Goal: Information Seeking & Learning: Compare options

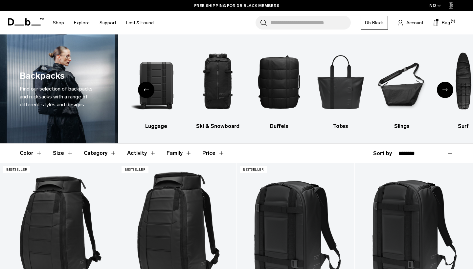
click at [418, 25] on span "Account" at bounding box center [414, 22] width 17 height 7
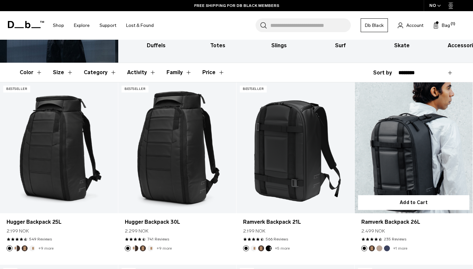
scroll to position [81, 0]
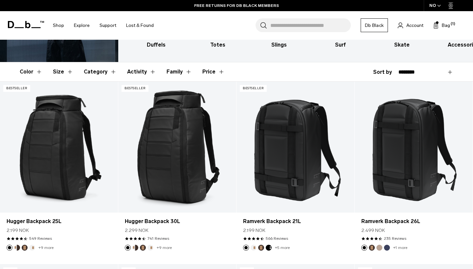
click at [438, 5] on icon "button" at bounding box center [439, 6] width 4 height 2
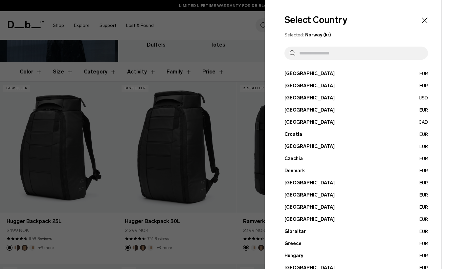
click at [298, 159] on button "Czechia EUR" at bounding box center [355, 158] width 143 height 7
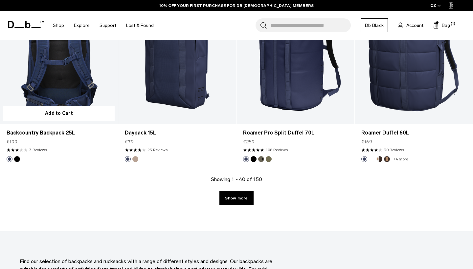
scroll to position [1811, 0]
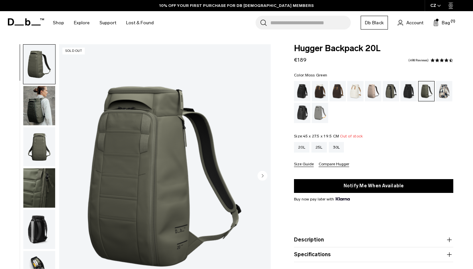
scroll to position [11, 0]
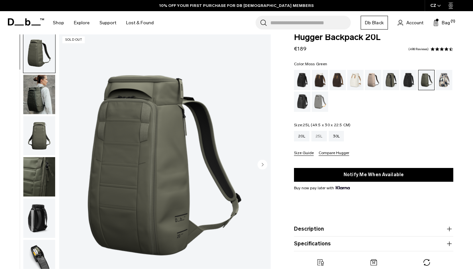
click at [319, 137] on div "25L" at bounding box center [318, 136] width 15 height 11
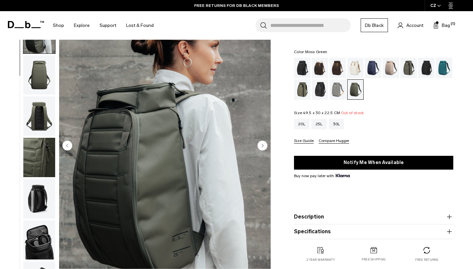
scroll to position [29, 0]
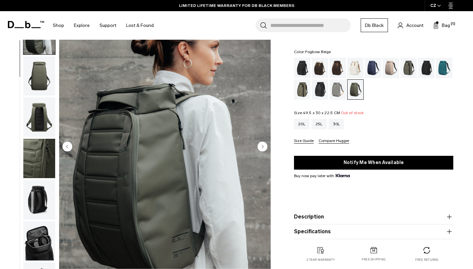
click at [391, 72] on div "Fogbow Beige" at bounding box center [390, 68] width 17 height 20
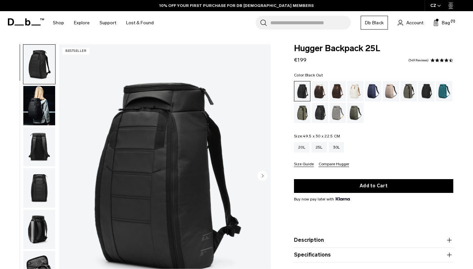
click at [266, 174] on circle "Next slide" at bounding box center [262, 176] width 10 height 10
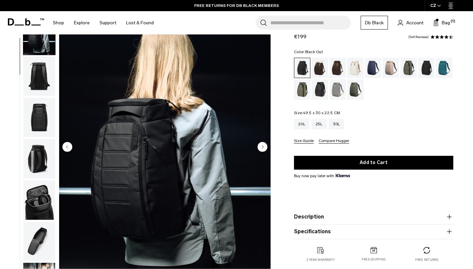
scroll to position [29, 0]
click at [443, 67] on div "Midnight Teal" at bounding box center [444, 68] width 17 height 20
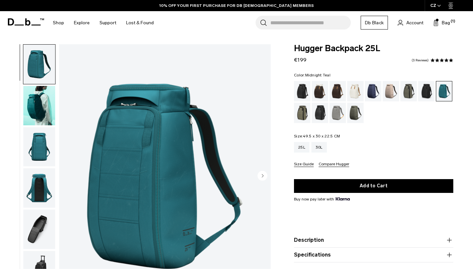
click at [263, 175] on circle "Next slide" at bounding box center [262, 176] width 10 height 10
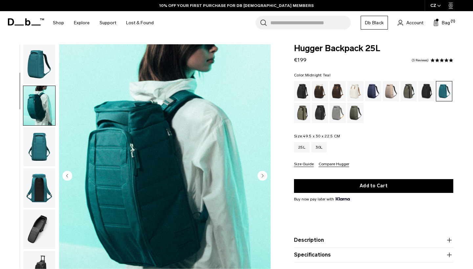
scroll to position [42, 0]
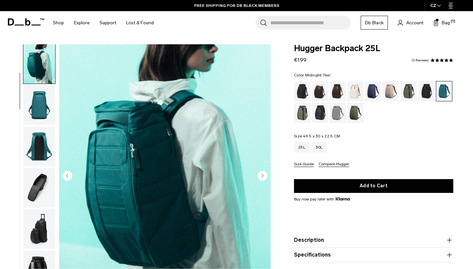
click at [263, 177] on icon "Next slide" at bounding box center [262, 176] width 10 height 10
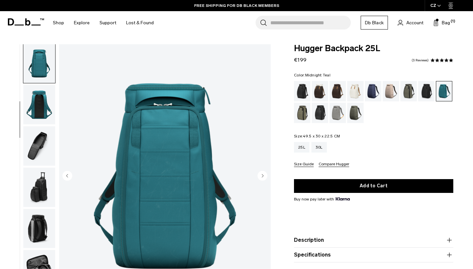
scroll to position [84, 0]
click at [263, 177] on circle "Next slide" at bounding box center [262, 176] width 10 height 10
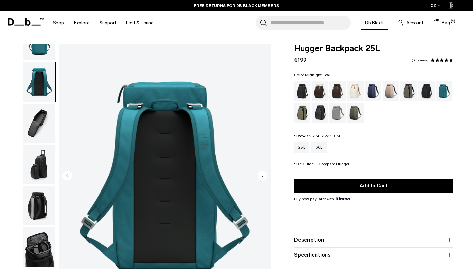
click at [263, 177] on circle "Next slide" at bounding box center [262, 176] width 10 height 10
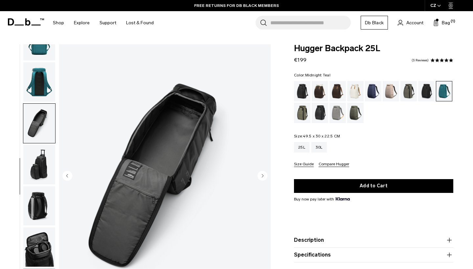
click at [263, 177] on circle "Next slide" at bounding box center [262, 176] width 10 height 10
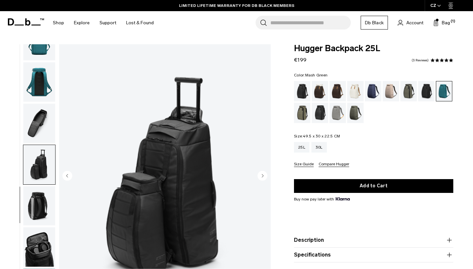
click at [304, 113] on div "Mash Green" at bounding box center [302, 113] width 17 height 20
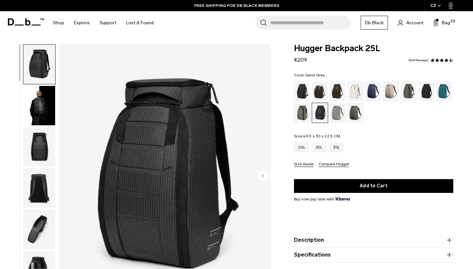
click at [336, 115] on div "Sand Grey" at bounding box center [337, 113] width 17 height 20
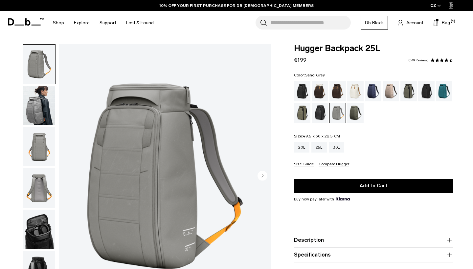
click at [40, 108] on img "button" at bounding box center [39, 105] width 32 height 39
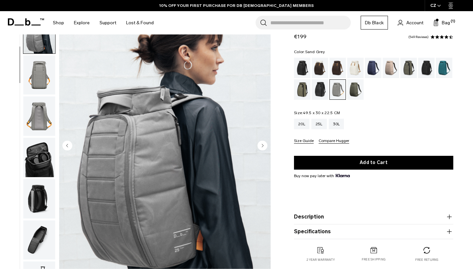
scroll to position [34, 0]
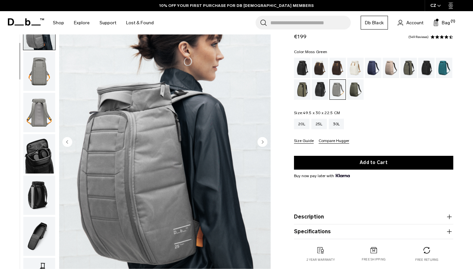
click at [354, 92] on div "Moss Green" at bounding box center [355, 89] width 17 height 20
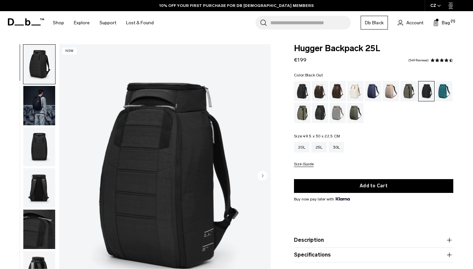
click at [303, 93] on div "Black Out" at bounding box center [302, 91] width 17 height 20
